Goal: Complete application form: Complete application form

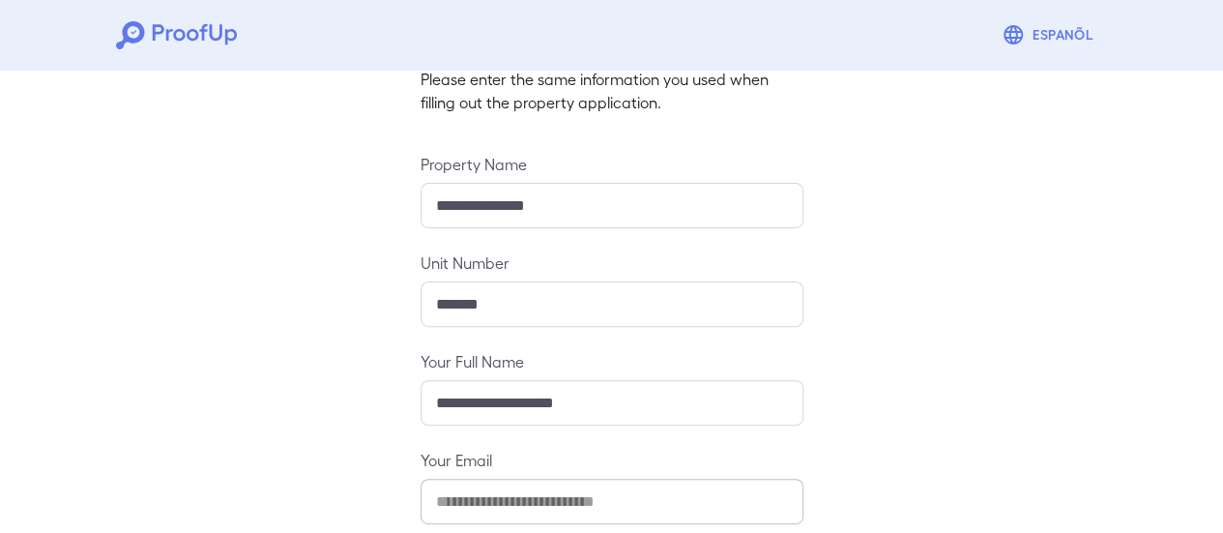
scroll to position [342, 0]
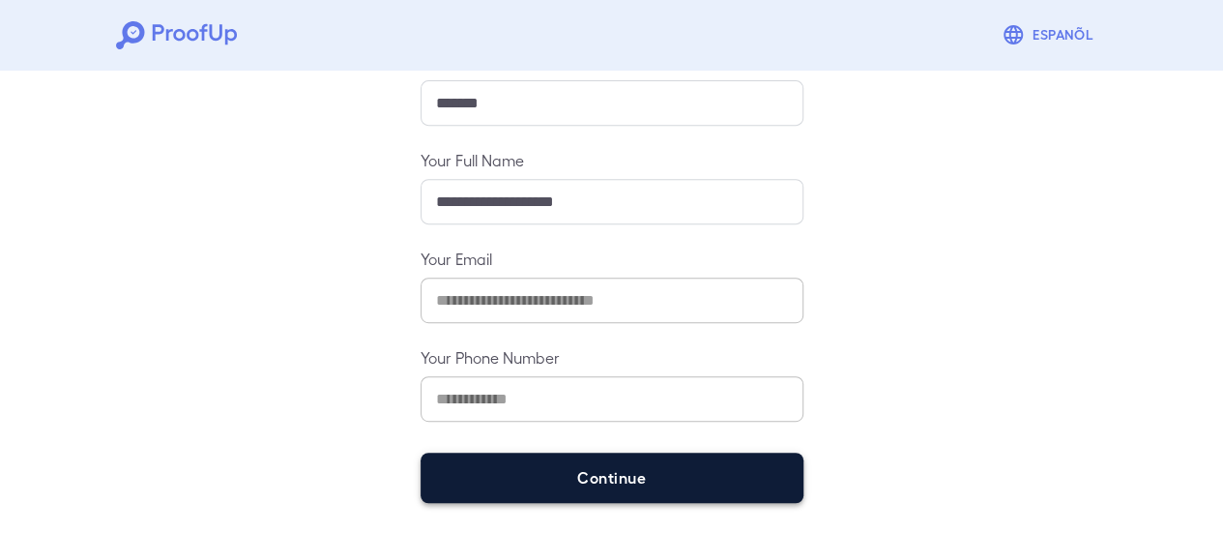
click at [661, 488] on button "Continue" at bounding box center [611, 477] width 383 height 50
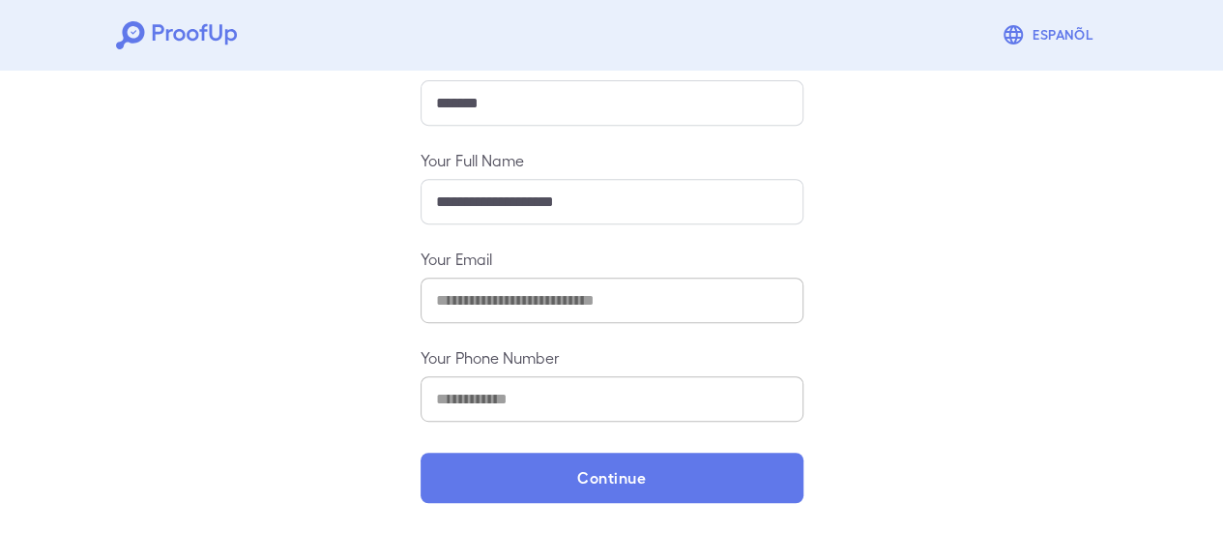
scroll to position [315, 0]
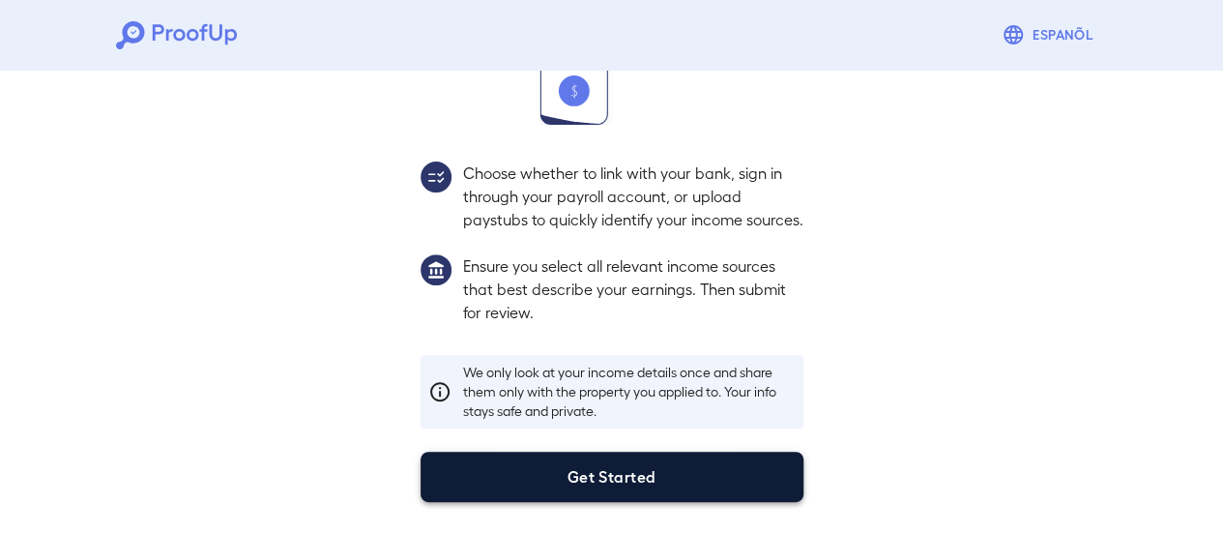
click at [686, 471] on button "Get Started" at bounding box center [611, 476] width 383 height 50
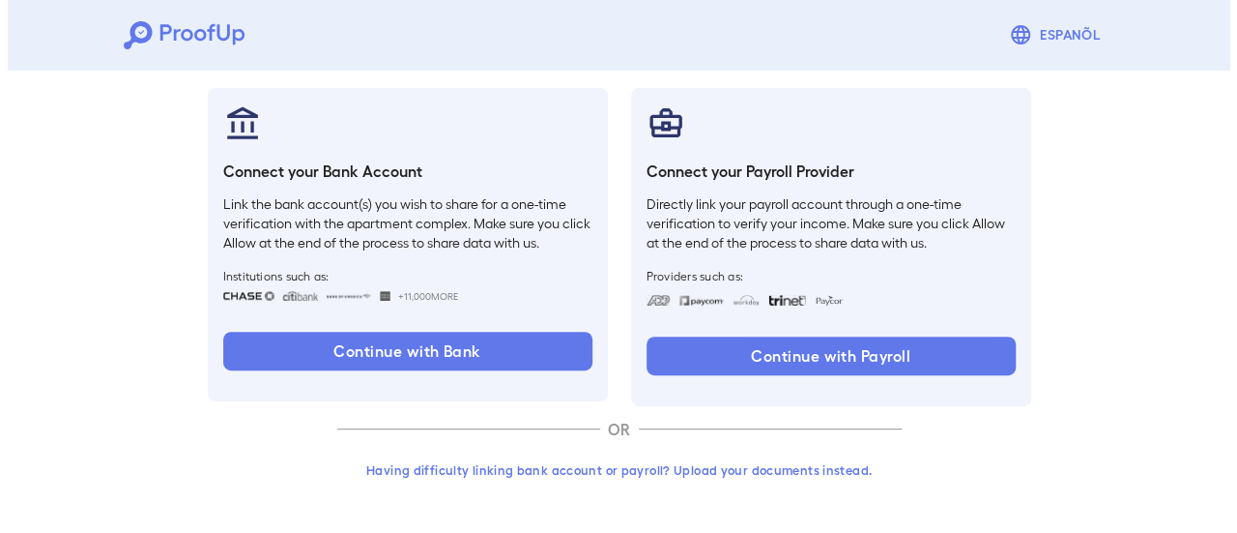
scroll to position [205, 0]
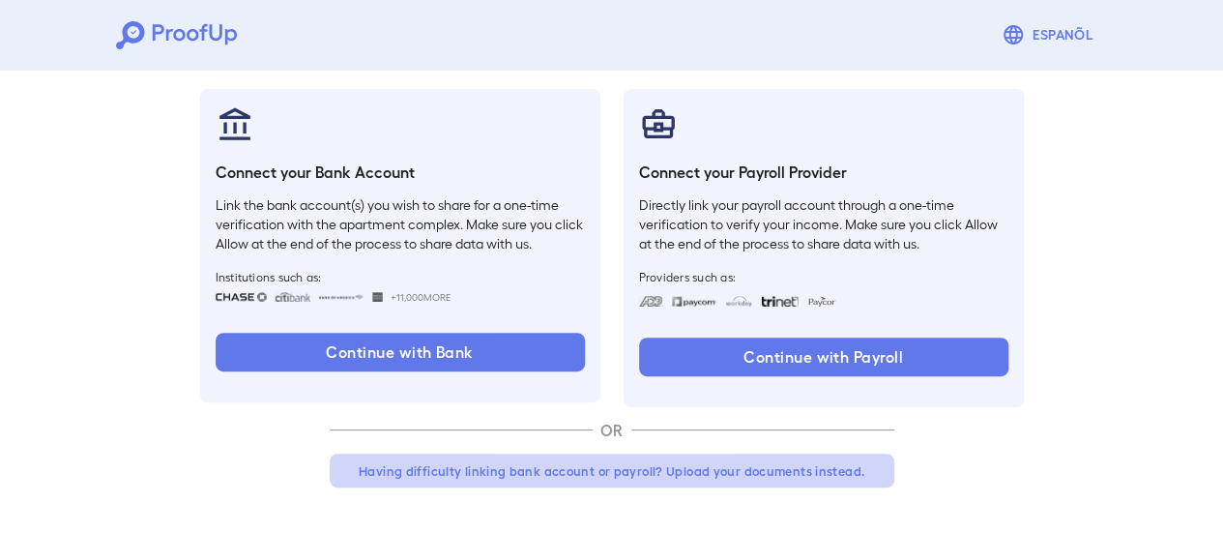
click at [503, 475] on button "Having difficulty linking bank account or payroll? Upload your documents instea…" at bounding box center [612, 470] width 565 height 35
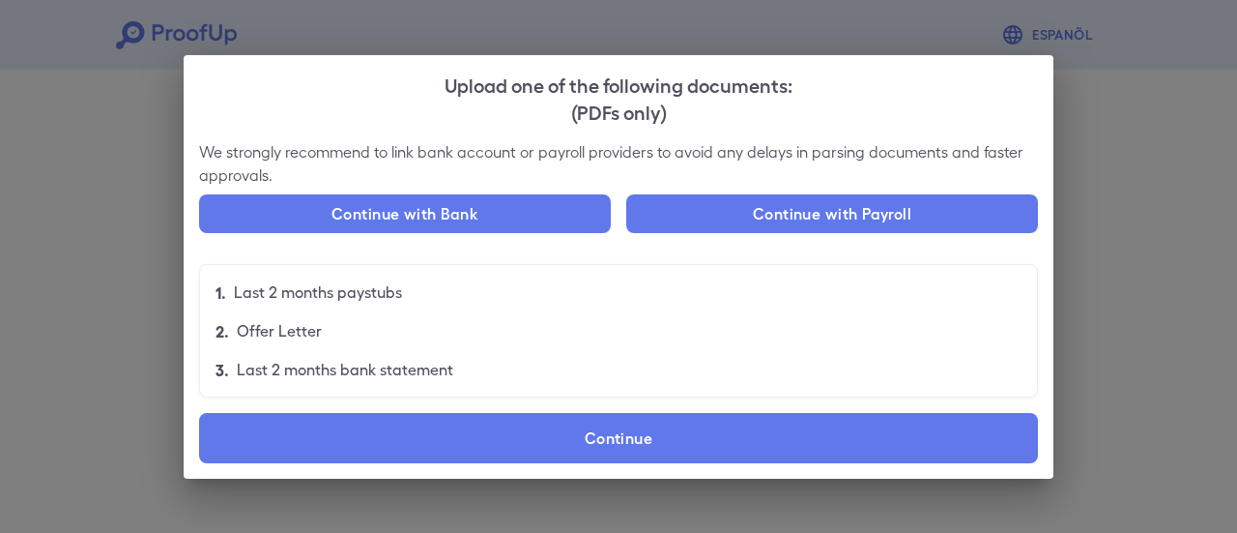
click at [342, 302] on p "Last 2 months paystubs" at bounding box center [318, 291] width 168 height 23
click at [346, 294] on p "Last 2 months paystubs" at bounding box center [318, 291] width 168 height 23
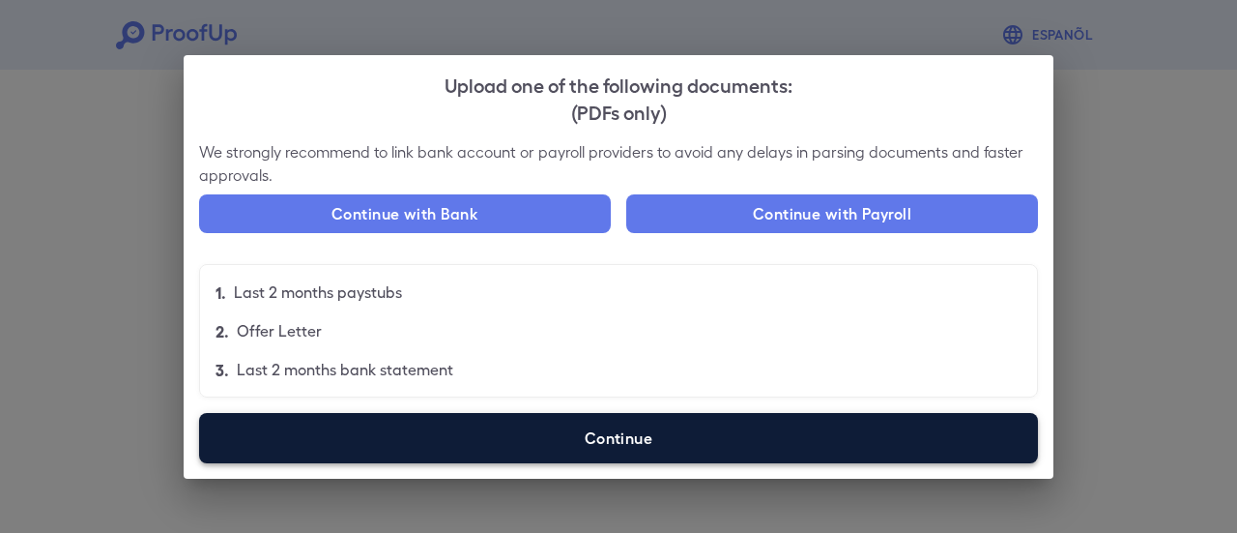
click at [596, 436] on label "Continue" at bounding box center [618, 438] width 839 height 50
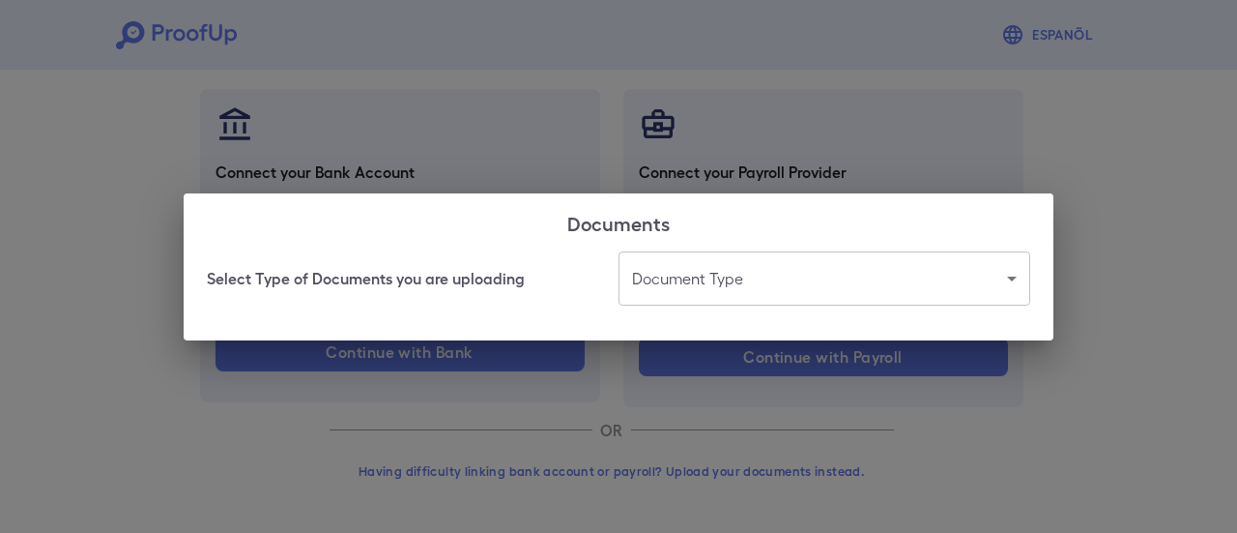
click at [709, 299] on body "Espanõl Go back How Would You Like to Verify Your Income? There are multiple wa…" at bounding box center [618, 164] width 1237 height 738
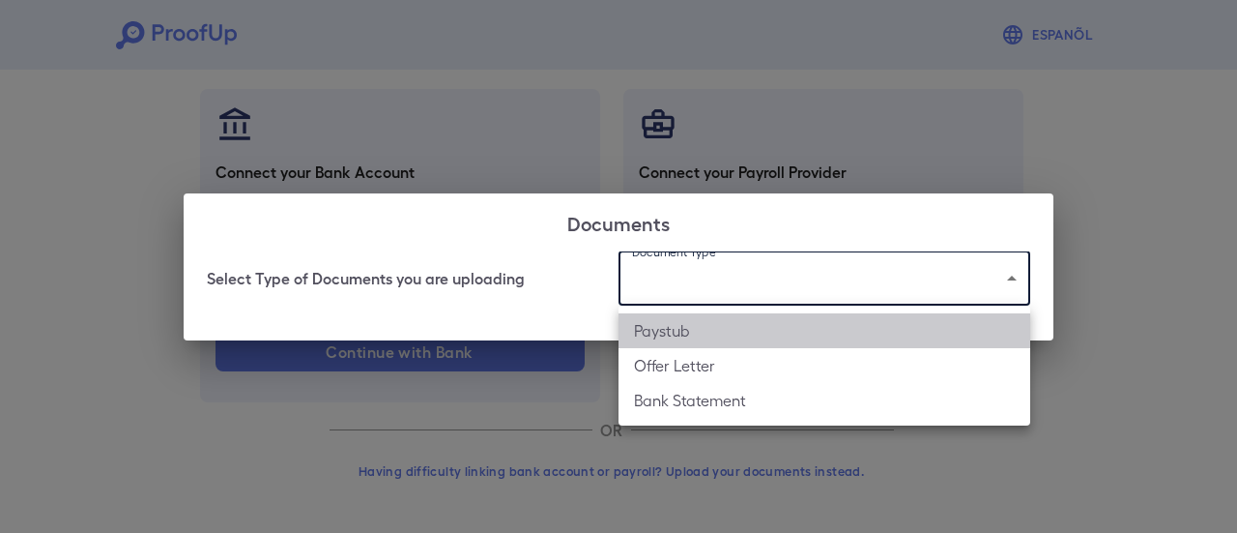
click at [722, 330] on li "Paystub" at bounding box center [825, 330] width 412 height 35
type input "*******"
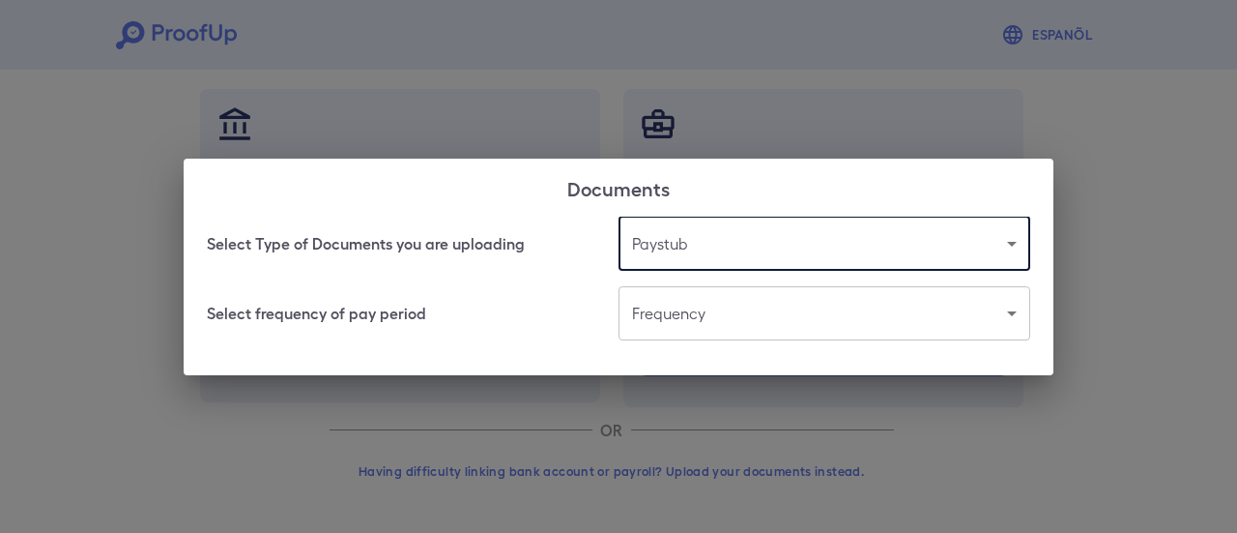
click at [698, 315] on body "Espanõl Go back How Would You Like to Verify Your Income? There are multiple wa…" at bounding box center [618, 164] width 1237 height 738
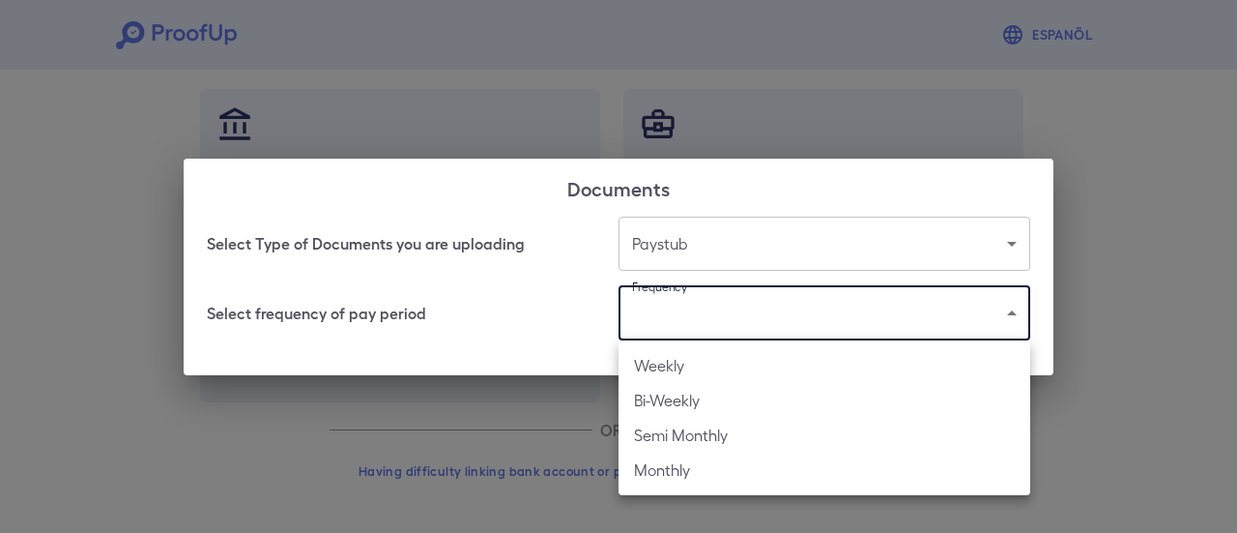
click at [721, 362] on li "Weekly" at bounding box center [825, 365] width 412 height 35
type input "******"
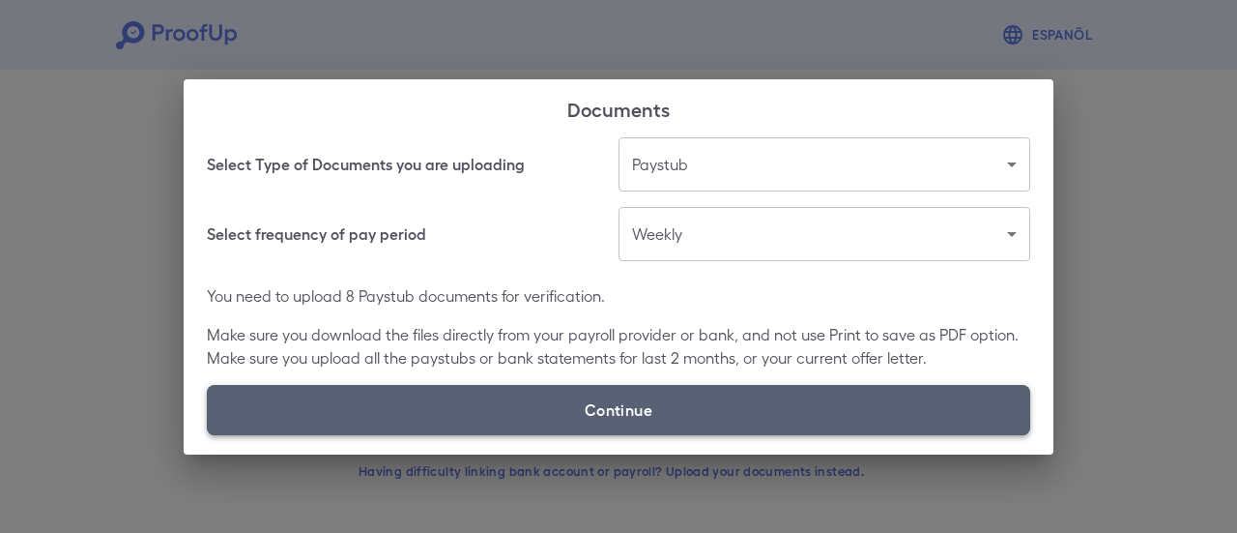
click at [639, 405] on label "Continue" at bounding box center [619, 410] width 824 height 50
click at [208, 434] on input "Continue" at bounding box center [207, 434] width 1 height 1
